Goal: Check status: Check status

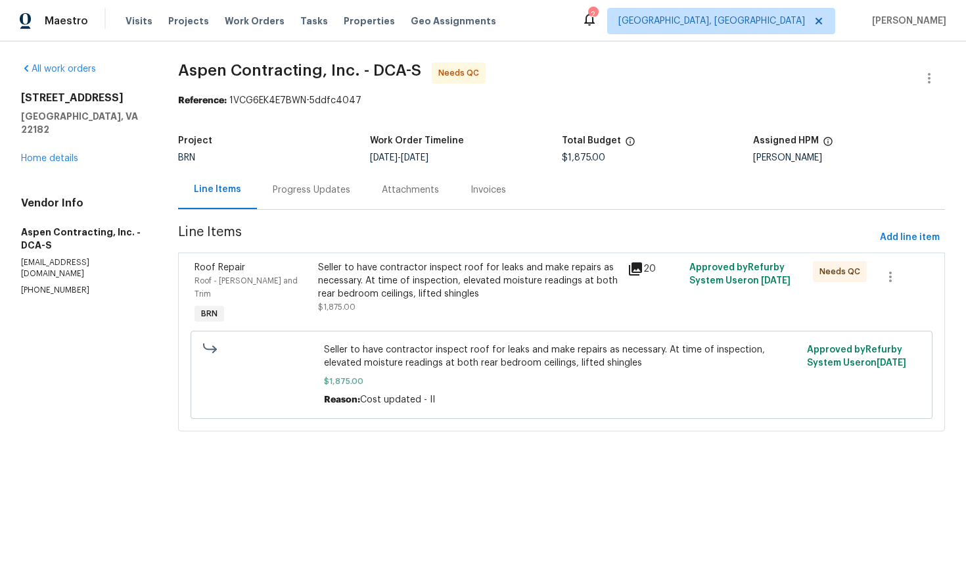
click at [321, 189] on div "Progress Updates" at bounding box center [312, 189] width 78 height 13
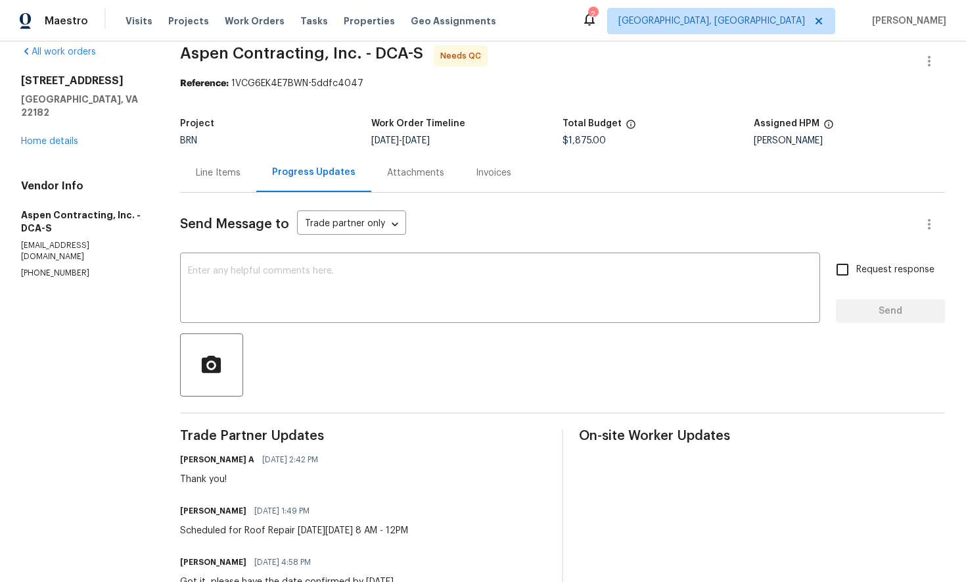
scroll to position [11, 0]
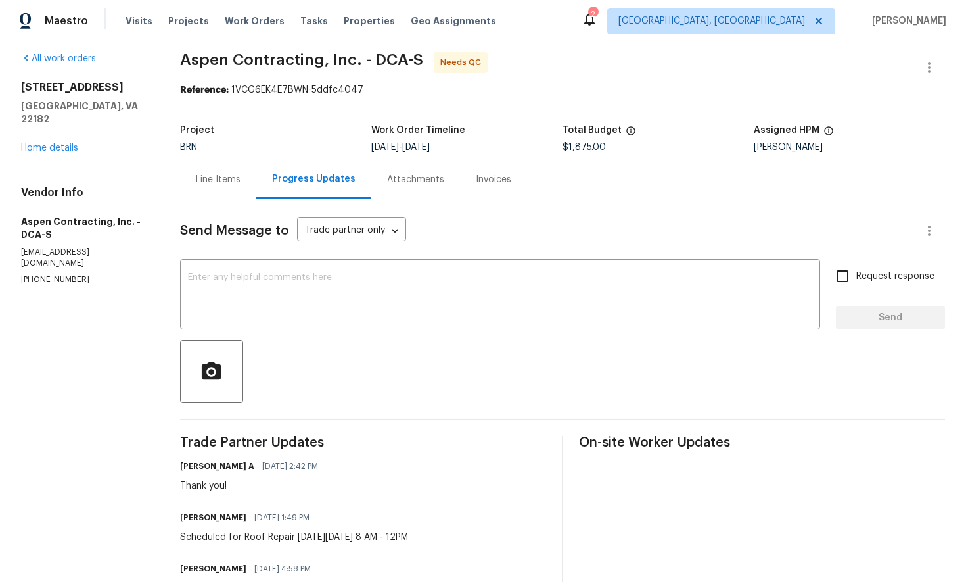
click at [417, 183] on div "Attachments" at bounding box center [415, 179] width 57 height 13
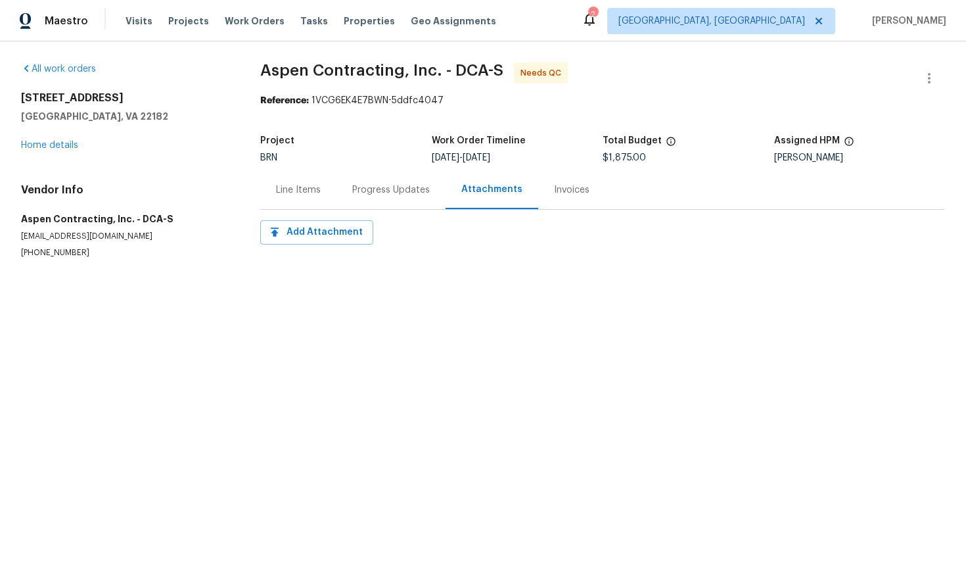
click at [558, 193] on div "Invoices" at bounding box center [571, 189] width 35 height 13
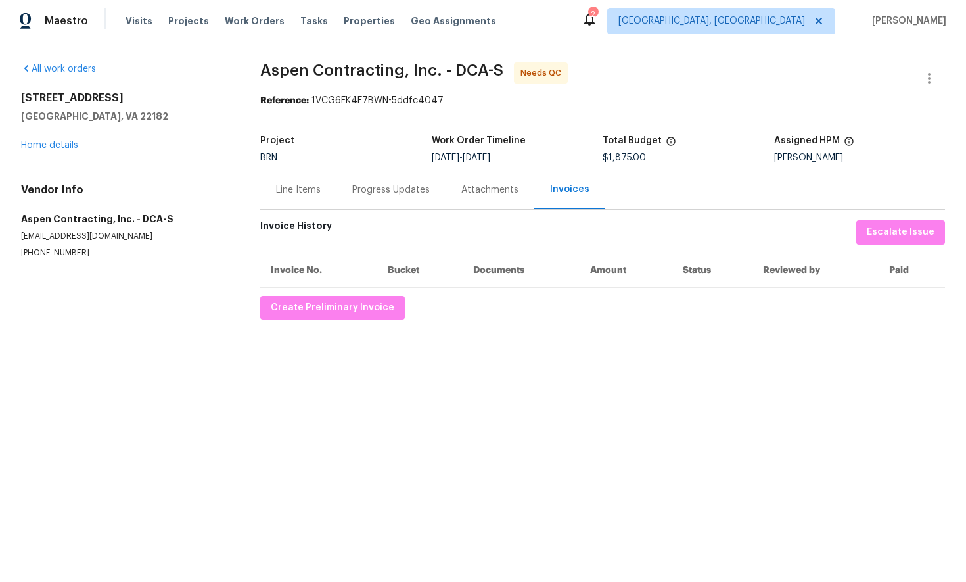
click at [302, 191] on div "Line Items" at bounding box center [298, 189] width 45 height 13
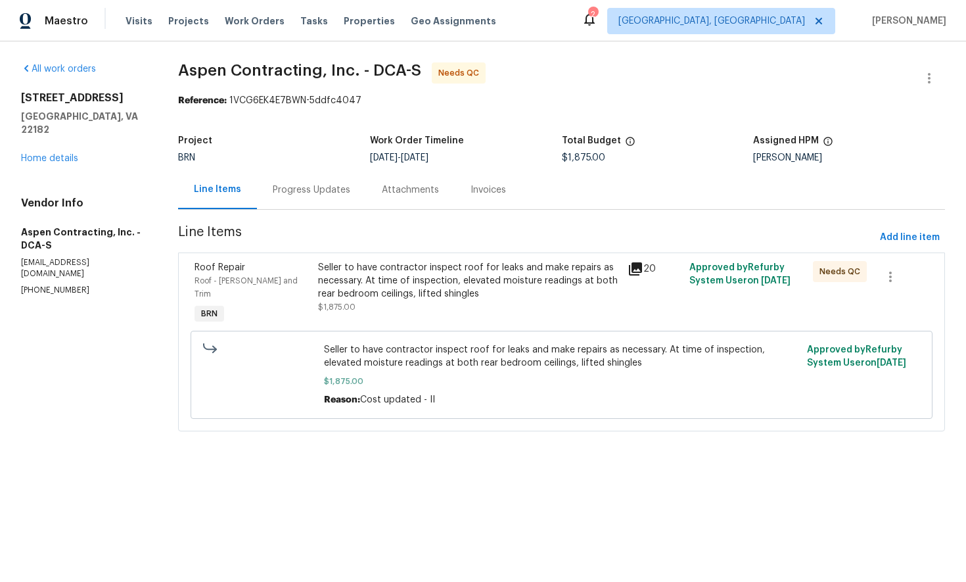
click at [309, 192] on div "Progress Updates" at bounding box center [312, 189] width 78 height 13
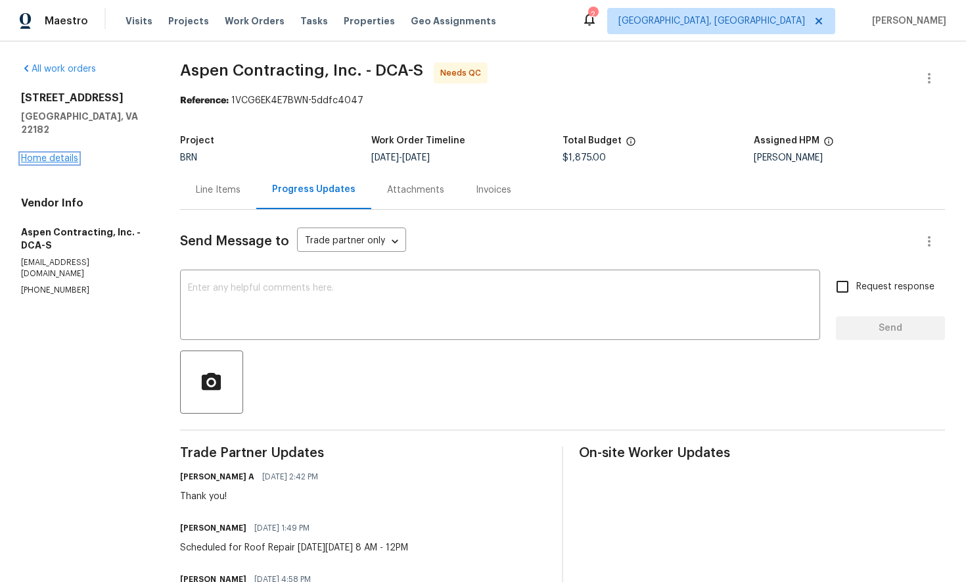
click at [60, 154] on link "Home details" at bounding box center [49, 158] width 57 height 9
